Goal: Check status: Check status

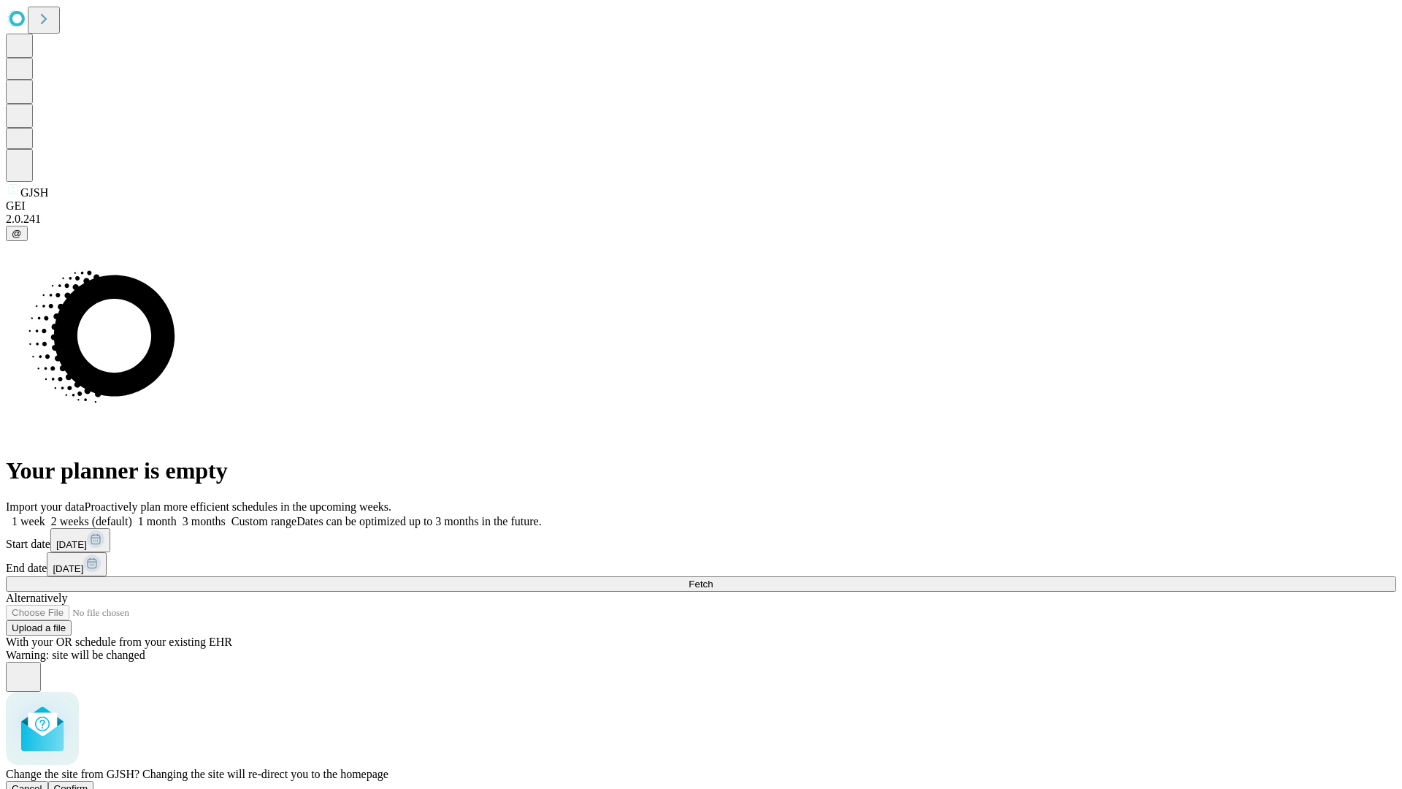
click at [88, 783] on span "Confirm" at bounding box center [71, 788] width 34 height 11
click at [45, 515] on label "1 week" at bounding box center [25, 521] width 39 height 12
click at [713, 579] on span "Fetch" at bounding box center [701, 584] width 24 height 11
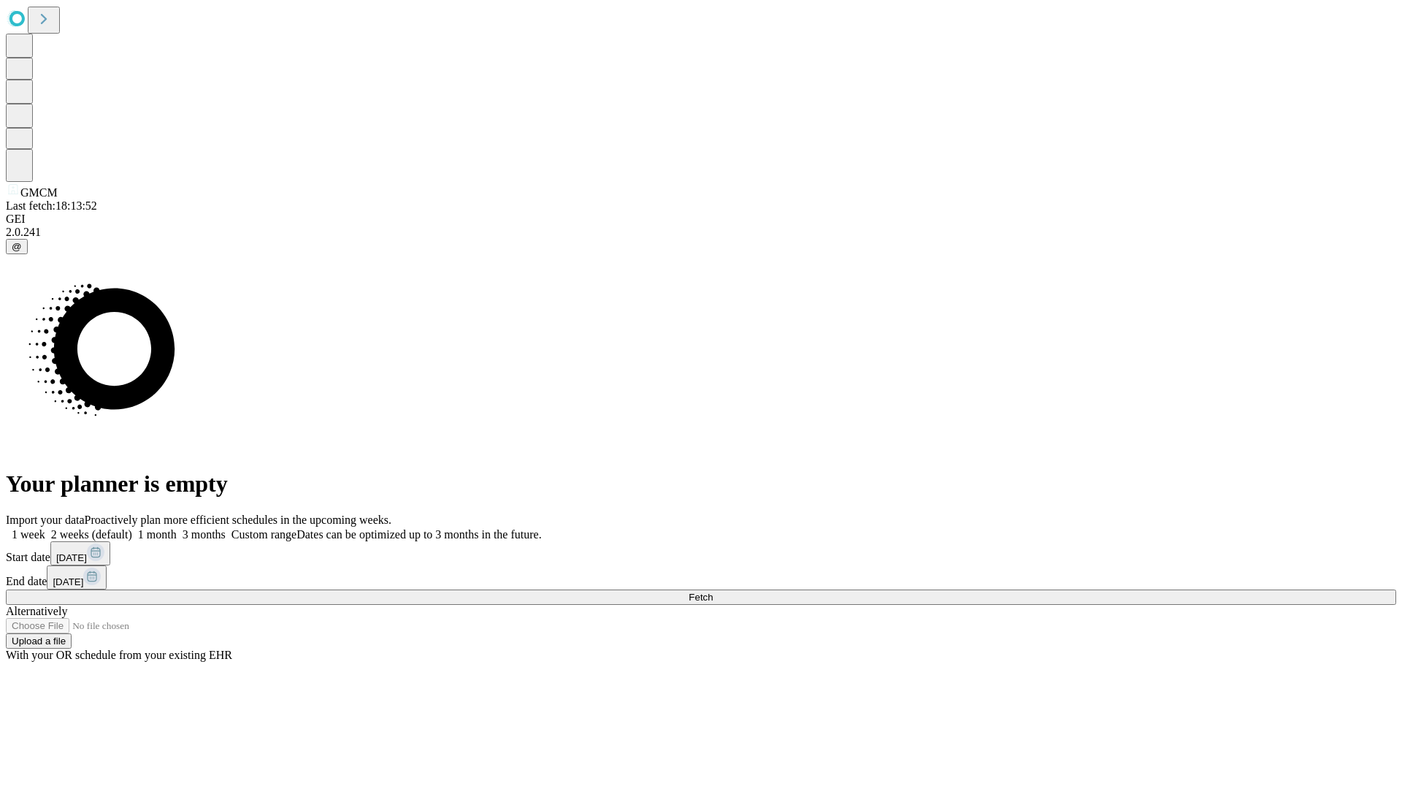
click at [45, 528] on label "1 week" at bounding box center [25, 534] width 39 height 12
click at [713, 592] on span "Fetch" at bounding box center [701, 597] width 24 height 11
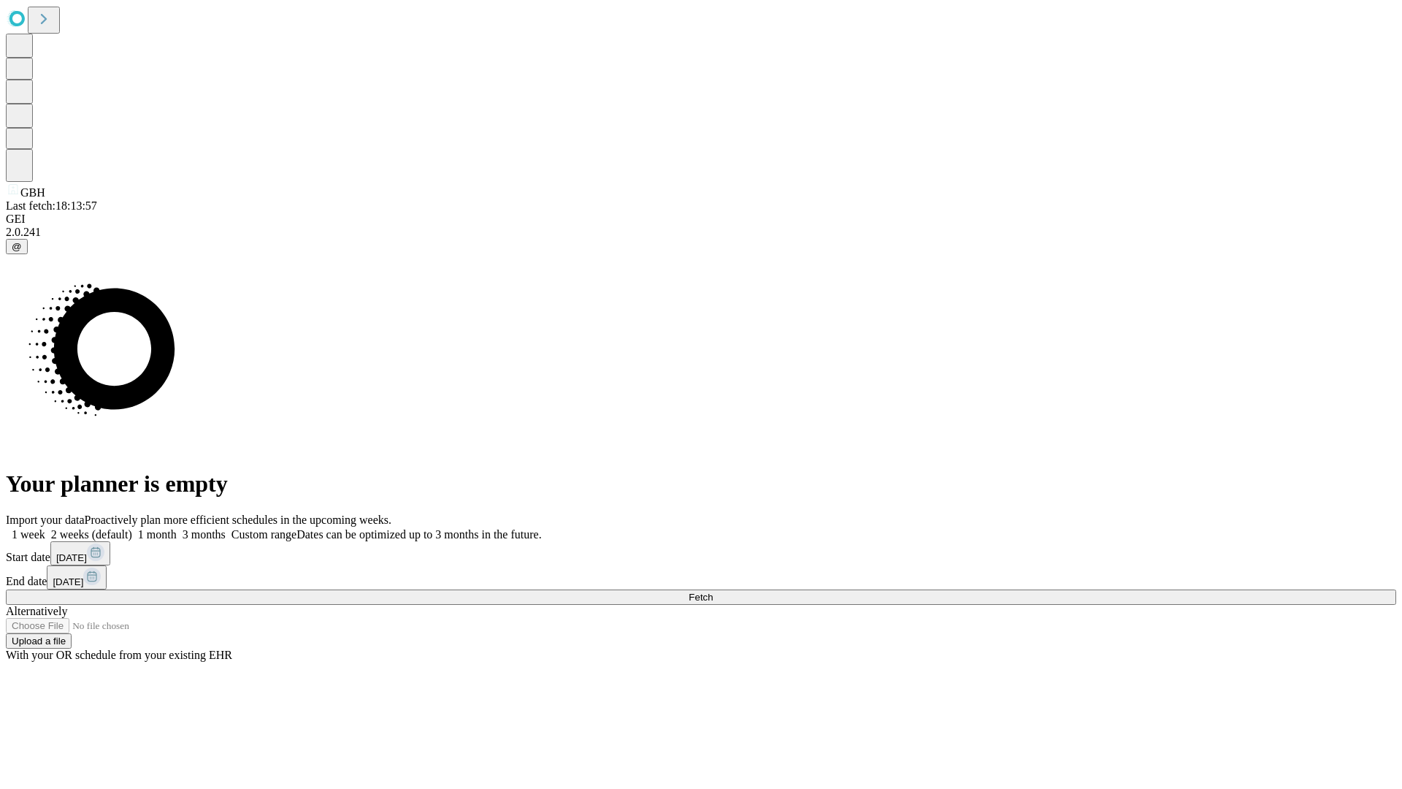
click at [45, 528] on label "1 week" at bounding box center [25, 534] width 39 height 12
click at [713, 592] on span "Fetch" at bounding box center [701, 597] width 24 height 11
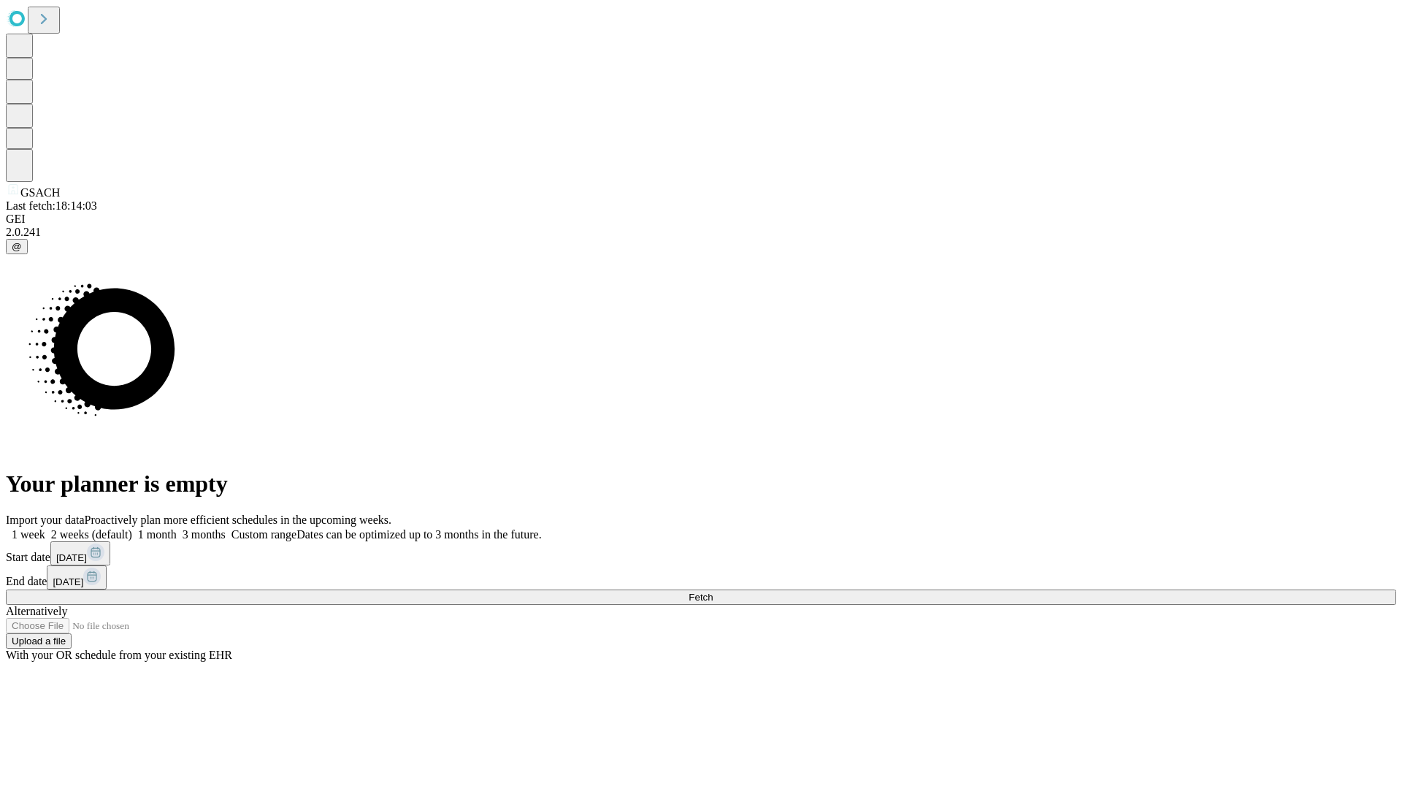
click at [45, 528] on label "1 week" at bounding box center [25, 534] width 39 height 12
click at [713, 592] on span "Fetch" at bounding box center [701, 597] width 24 height 11
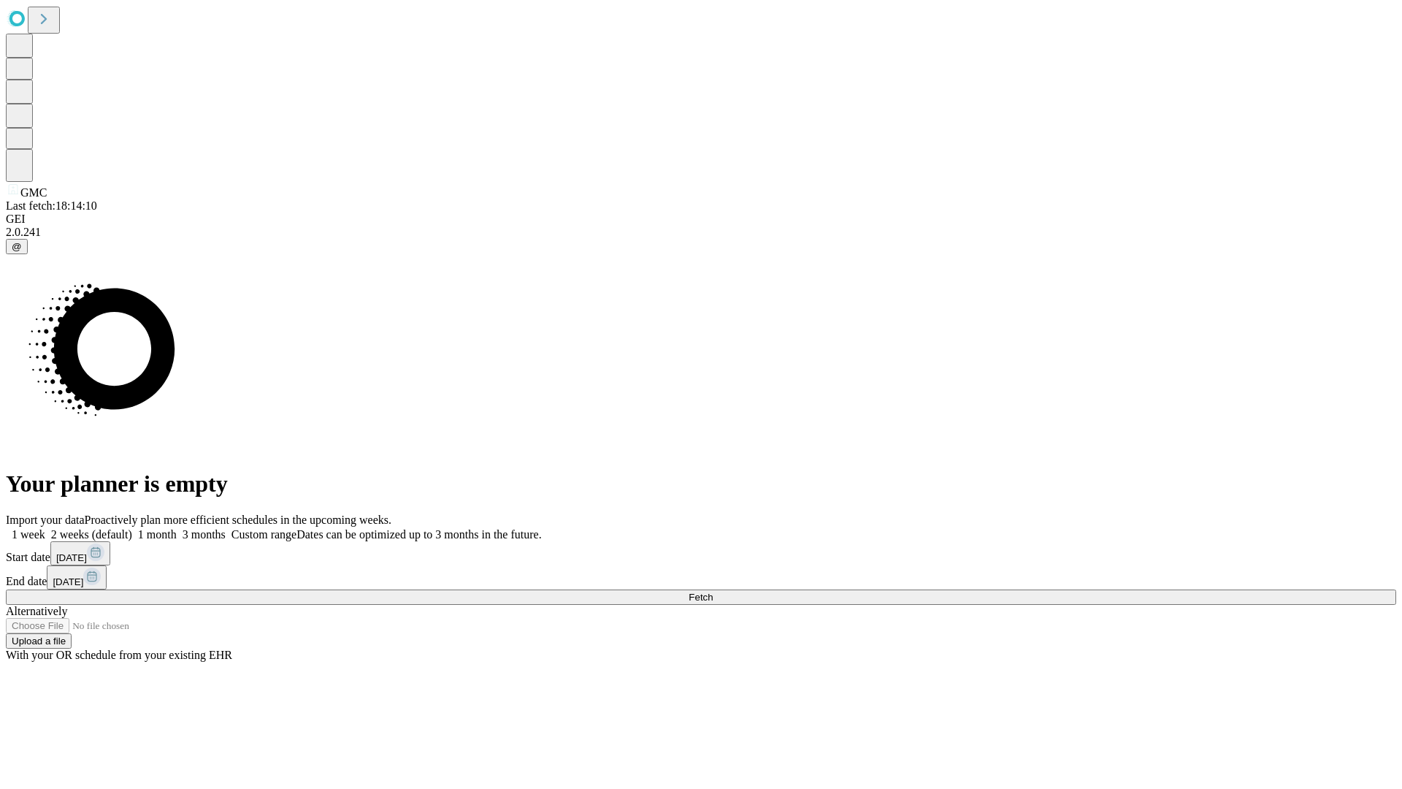
click at [45, 528] on label "1 week" at bounding box center [25, 534] width 39 height 12
click at [713, 592] on span "Fetch" at bounding box center [701, 597] width 24 height 11
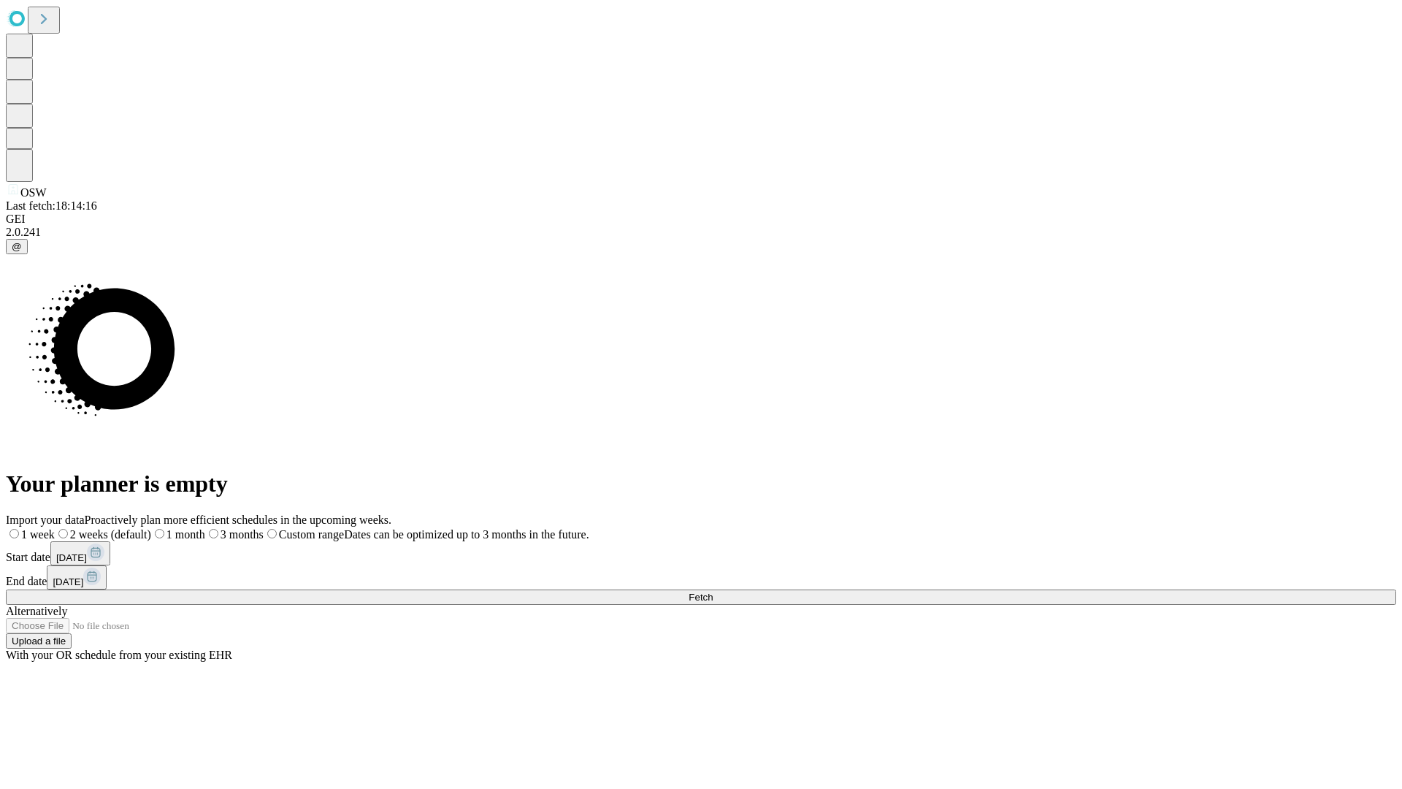
click at [55, 528] on label "1 week" at bounding box center [30, 534] width 49 height 12
click at [713, 592] on span "Fetch" at bounding box center [701, 597] width 24 height 11
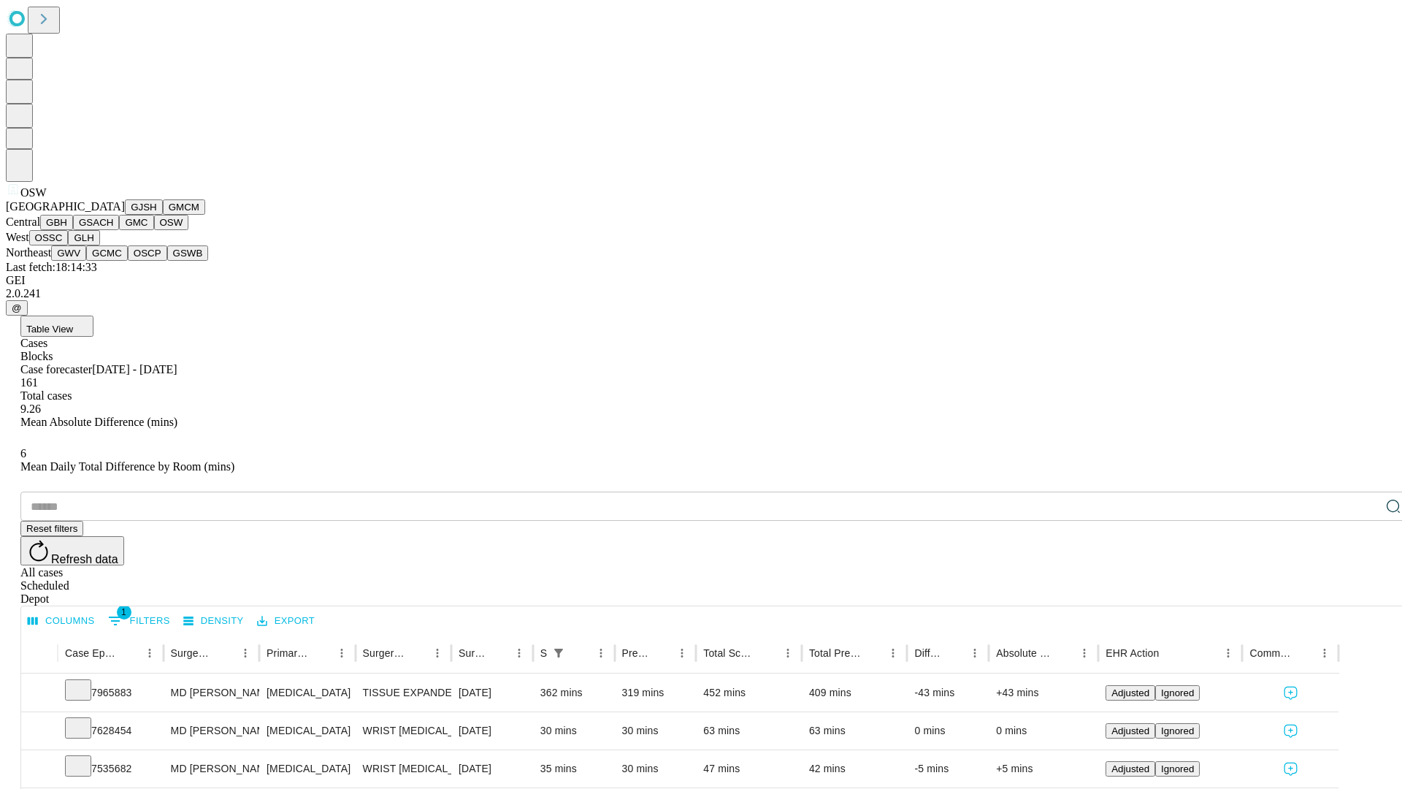
click at [69, 245] on button "OSSC" at bounding box center [48, 237] width 39 height 15
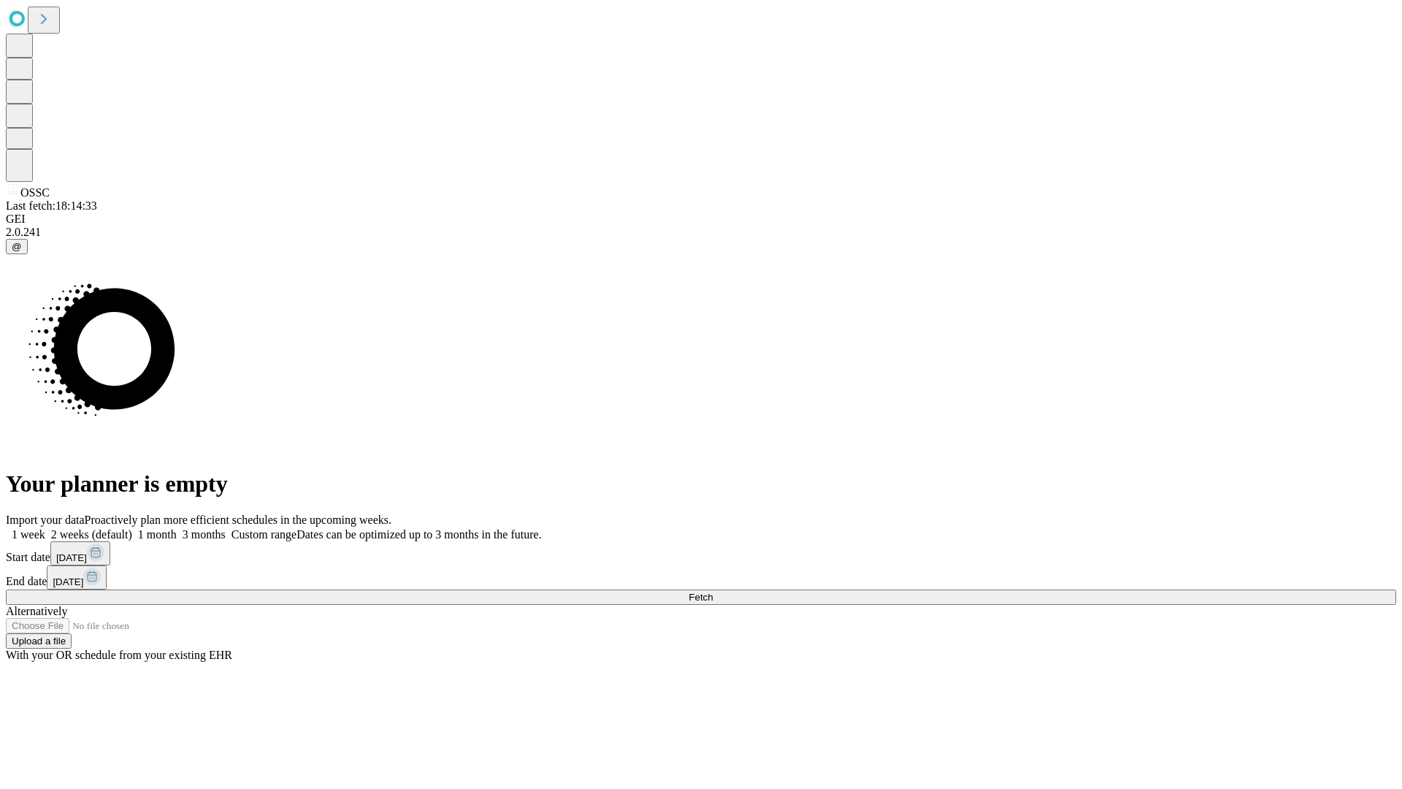
click at [45, 528] on label "1 week" at bounding box center [25, 534] width 39 height 12
click at [713, 592] on span "Fetch" at bounding box center [701, 597] width 24 height 11
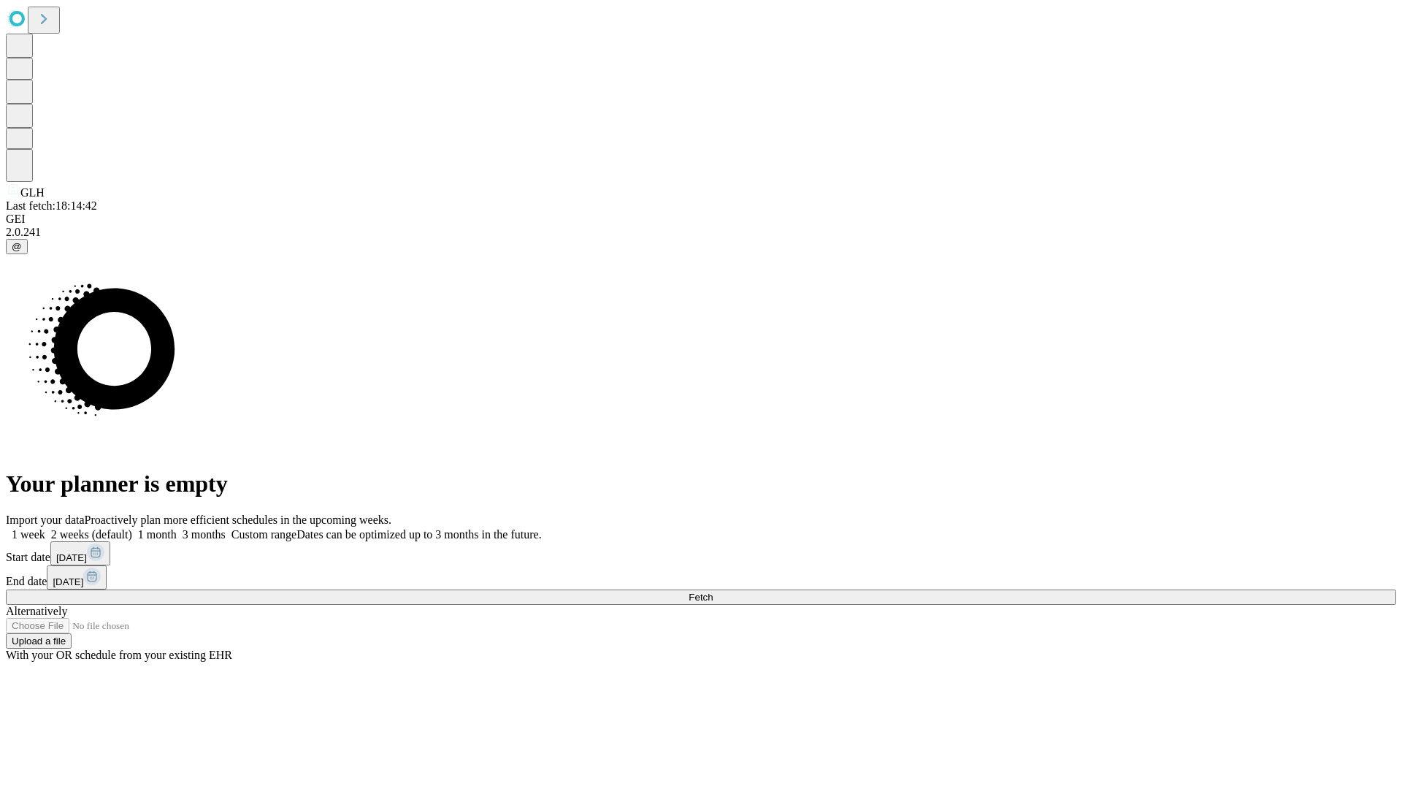
click at [45, 528] on label "1 week" at bounding box center [25, 534] width 39 height 12
click at [713, 592] on span "Fetch" at bounding box center [701, 597] width 24 height 11
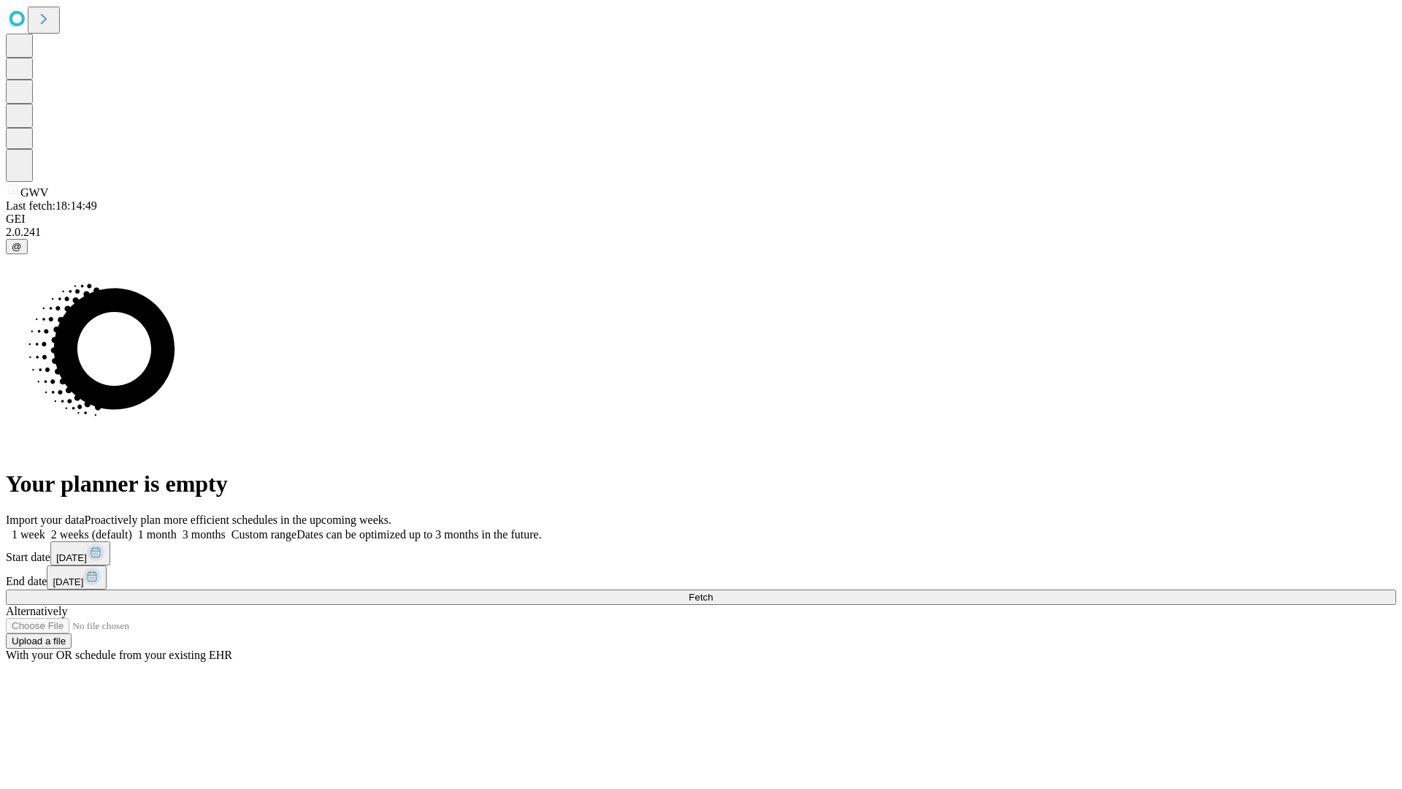
click at [713, 592] on span "Fetch" at bounding box center [701, 597] width 24 height 11
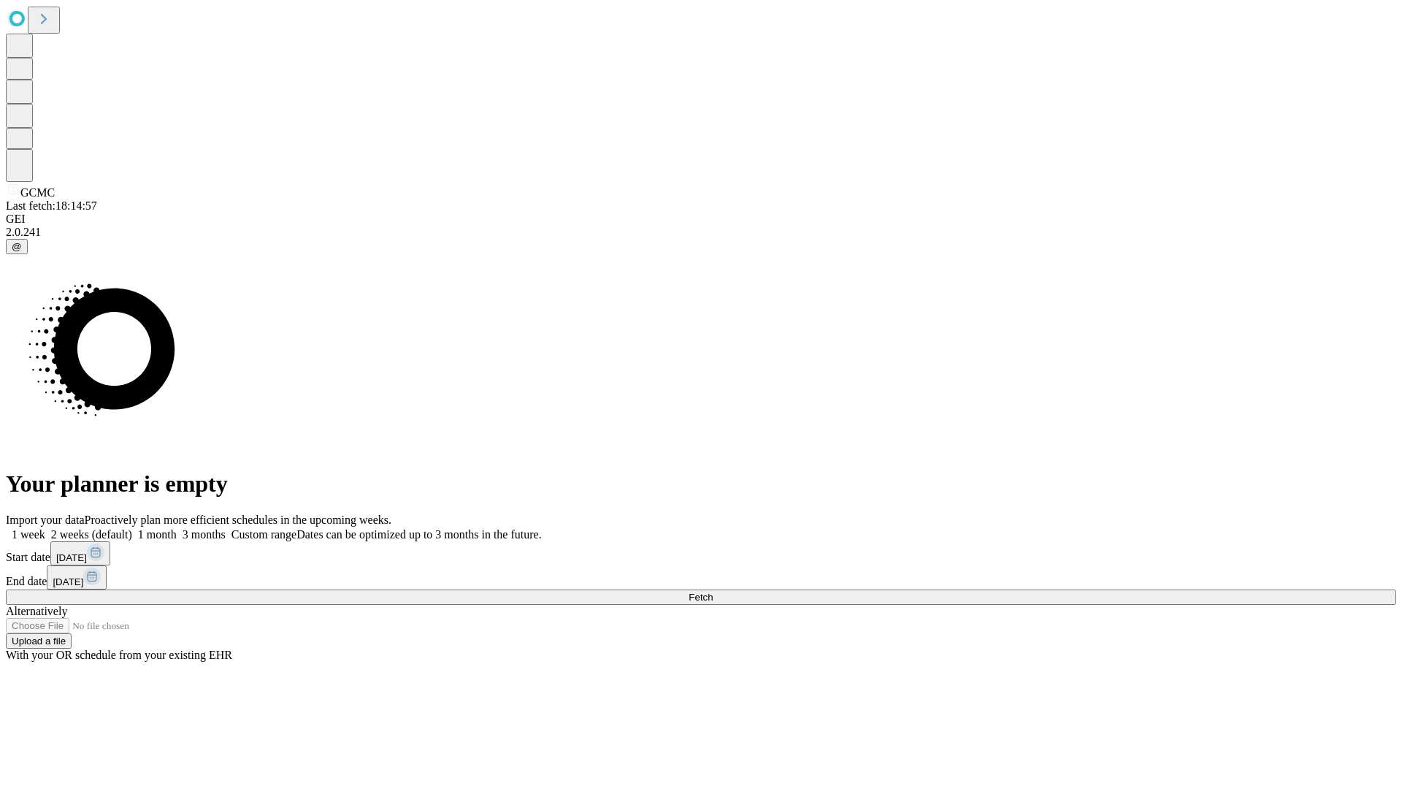
click at [45, 528] on label "1 week" at bounding box center [25, 534] width 39 height 12
click at [713, 592] on span "Fetch" at bounding box center [701, 597] width 24 height 11
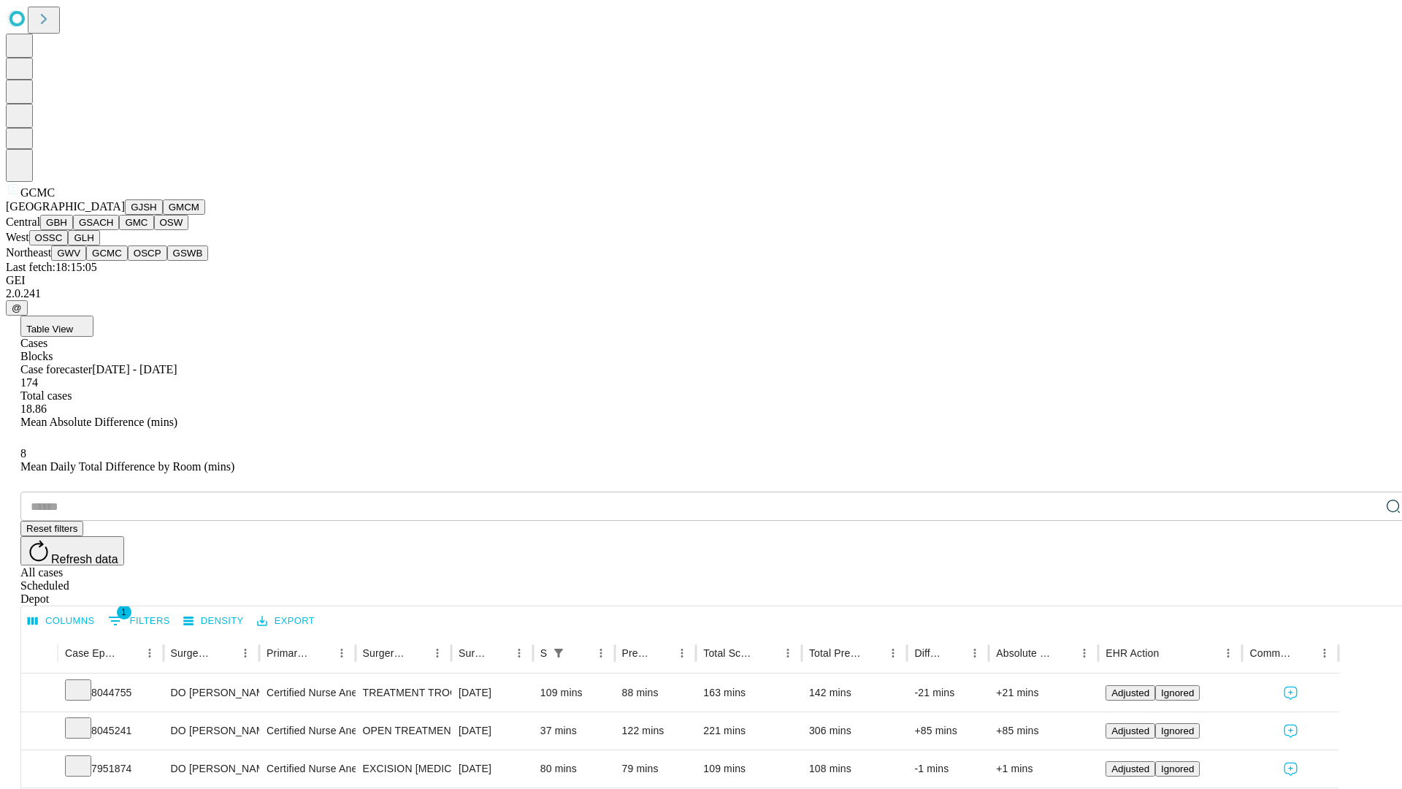
click at [128, 261] on button "OSCP" at bounding box center [147, 252] width 39 height 15
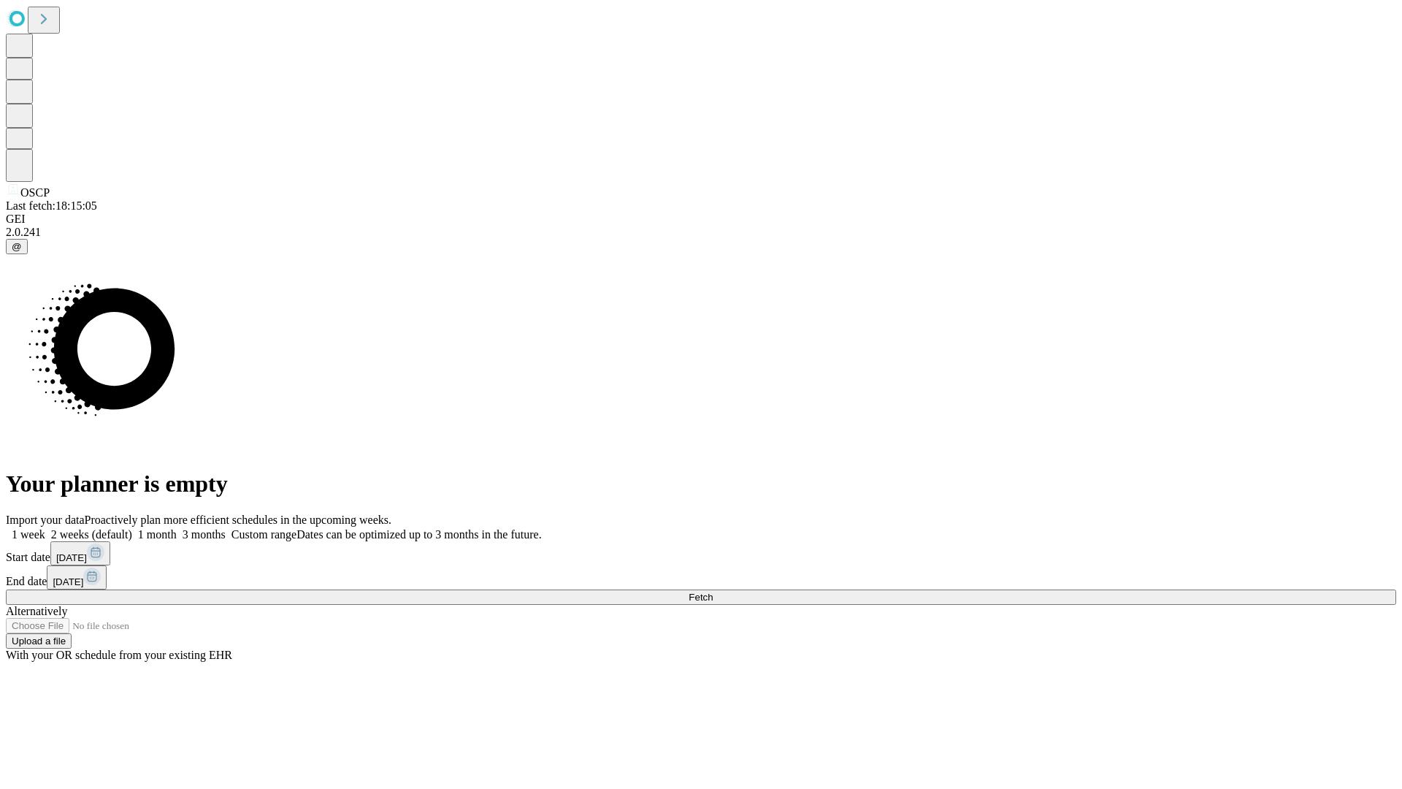
click at [45, 528] on label "1 week" at bounding box center [25, 534] width 39 height 12
click at [713, 592] on span "Fetch" at bounding box center [701, 597] width 24 height 11
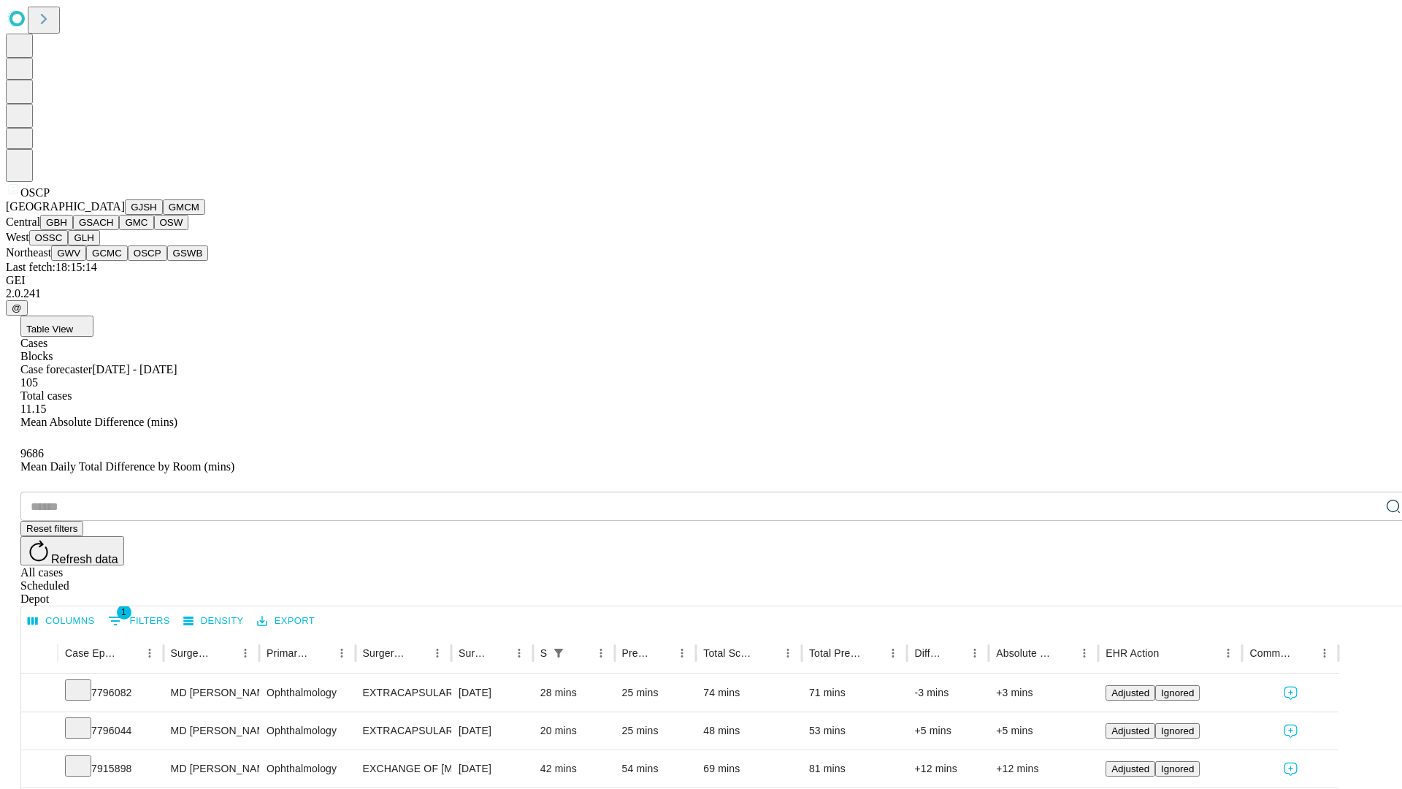
click at [167, 261] on button "GSWB" at bounding box center [188, 252] width 42 height 15
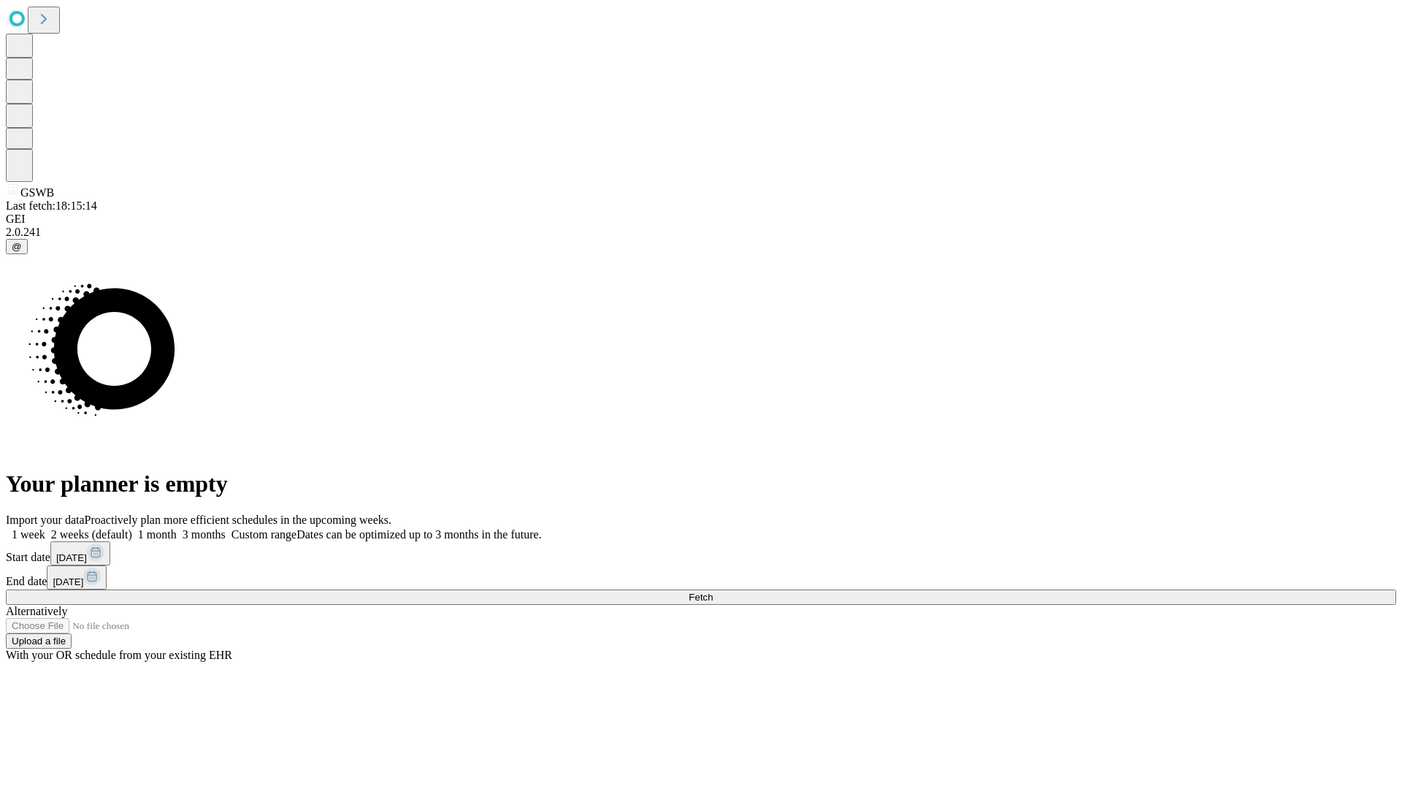
click at [45, 528] on label "1 week" at bounding box center [25, 534] width 39 height 12
click at [713, 592] on span "Fetch" at bounding box center [701, 597] width 24 height 11
